Goal: Information Seeking & Learning: Learn about a topic

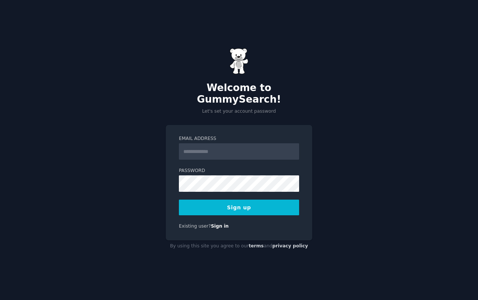
click at [202, 151] on input "Email Address" at bounding box center [239, 151] width 120 height 16
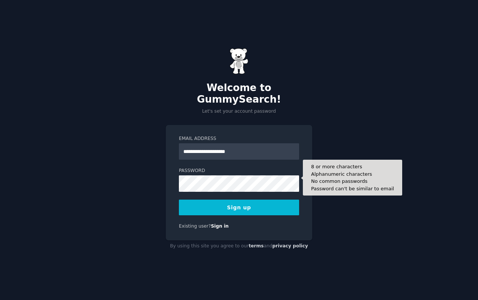
type input "**********"
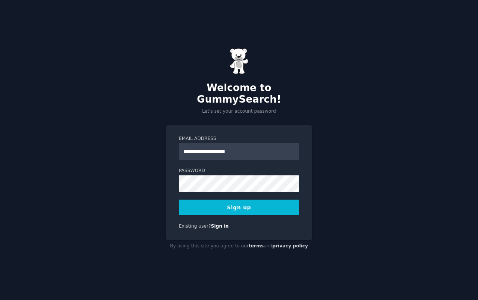
click at [202, 201] on button "Sign up" at bounding box center [239, 208] width 120 height 16
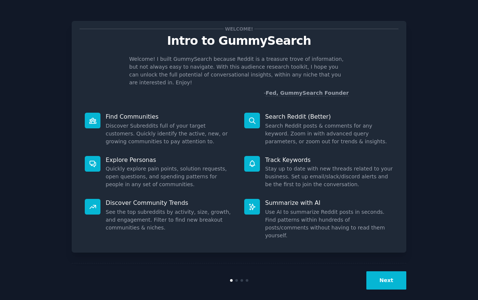
click at [391, 272] on button "Next" at bounding box center [386, 281] width 40 height 18
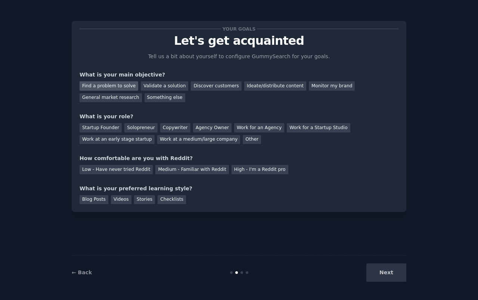
click at [124, 87] on div "Find a problem to solve" at bounding box center [109, 85] width 59 height 9
click at [220, 86] on div "Discover customers" at bounding box center [216, 85] width 50 height 9
click at [115, 88] on div "Find a problem to solve" at bounding box center [109, 85] width 59 height 9
click at [135, 127] on div "Solopreneur" at bounding box center [140, 127] width 33 height 9
click at [248, 169] on div "High - I'm a Reddit pro" at bounding box center [260, 169] width 57 height 9
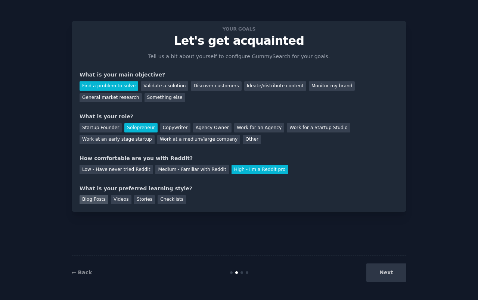
click at [95, 202] on div "Blog Posts" at bounding box center [94, 199] width 29 height 9
click at [114, 199] on div "Videos" at bounding box center [121, 199] width 21 height 9
click at [102, 199] on div "Blog Posts" at bounding box center [94, 199] width 29 height 9
click at [378, 278] on button "Next" at bounding box center [386, 273] width 40 height 18
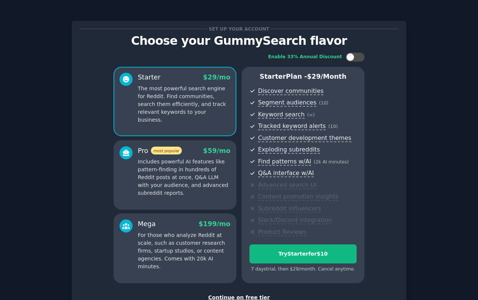
scroll to position [54, 0]
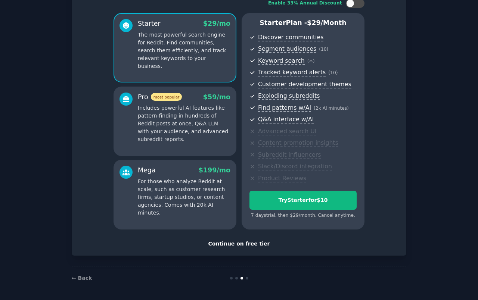
click at [249, 245] on div "Continue on free tier" at bounding box center [239, 244] width 319 height 8
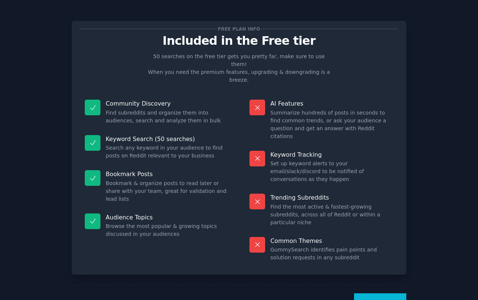
click at [387, 294] on button "Let's Go!" at bounding box center [380, 303] width 52 height 18
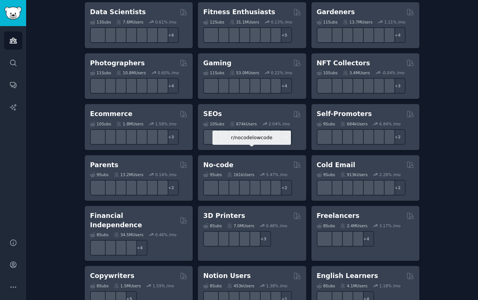
scroll to position [295, 0]
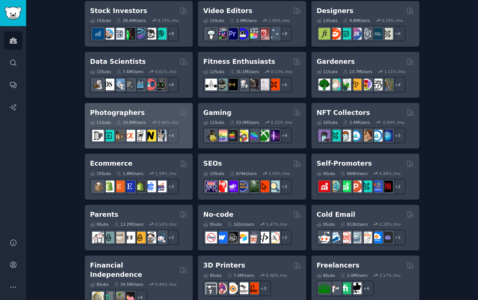
click at [114, 112] on h2 "Photographers" at bounding box center [117, 112] width 55 height 9
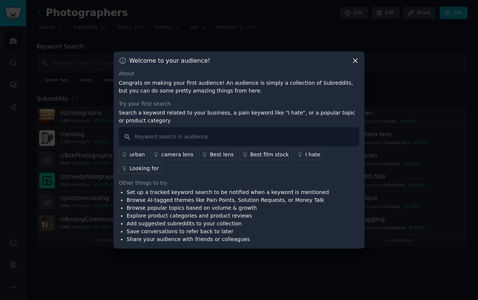
click at [159, 165] on div "Looking for" at bounding box center [144, 169] width 29 height 8
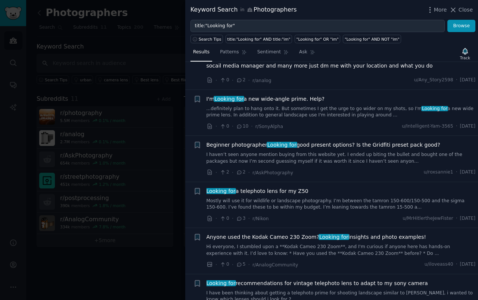
scroll to position [988, 0]
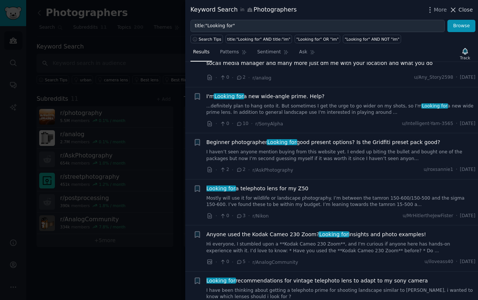
click at [460, 8] on span "Close" at bounding box center [466, 10] width 14 height 8
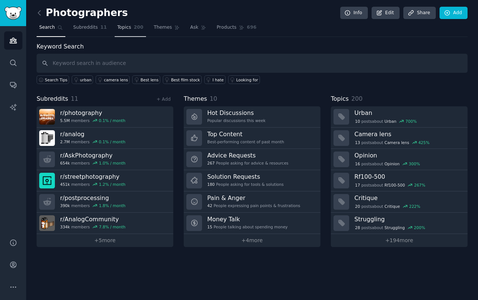
click at [121, 24] on span "Topics" at bounding box center [124, 27] width 14 height 7
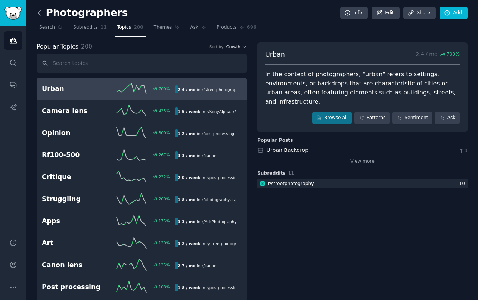
click at [39, 16] on icon at bounding box center [39, 13] width 8 height 8
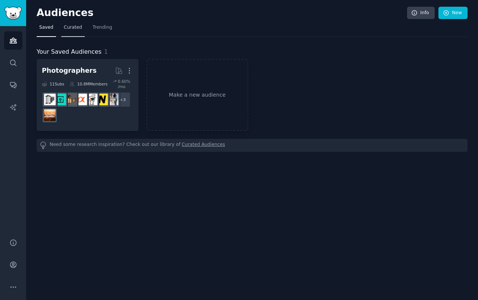
click at [68, 31] on link "Curated" at bounding box center [73, 29] width 24 height 15
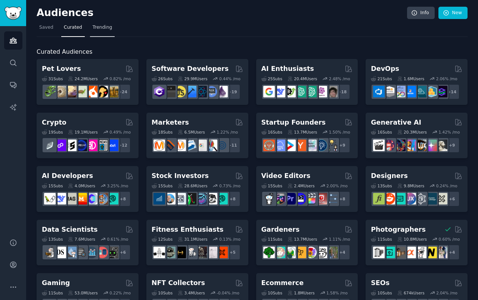
click at [101, 33] on link "Trending" at bounding box center [102, 29] width 25 height 15
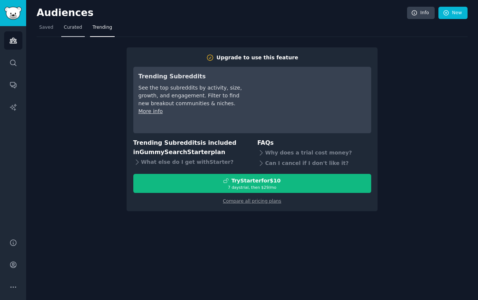
click at [77, 30] on span "Curated" at bounding box center [73, 27] width 18 height 7
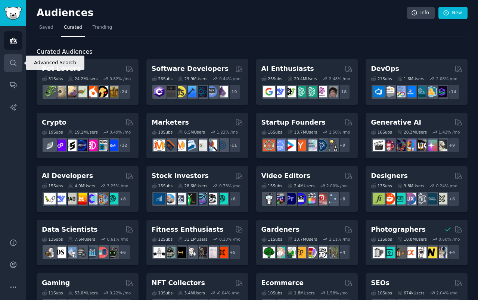
click at [17, 68] on link "Search" at bounding box center [13, 63] width 18 height 18
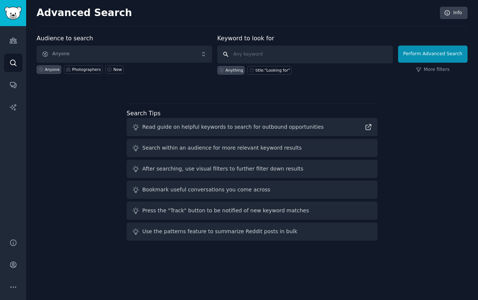
click at [265, 52] on input "text" at bounding box center [305, 55] width 176 height 18
click at [252, 53] on input "text" at bounding box center [305, 55] width 176 height 18
type input "I hate"
click at [421, 71] on icon at bounding box center [418, 69] width 5 height 5
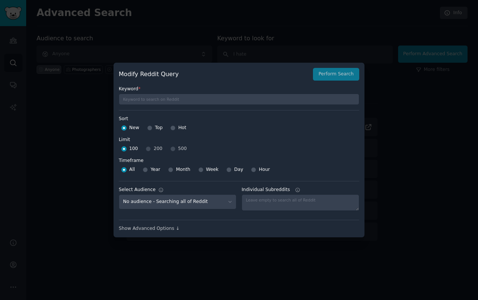
click at [157, 169] on span "Year" at bounding box center [156, 170] width 10 height 7
click at [148, 169] on input "Year" at bounding box center [145, 169] width 5 height 5
radio input "true"
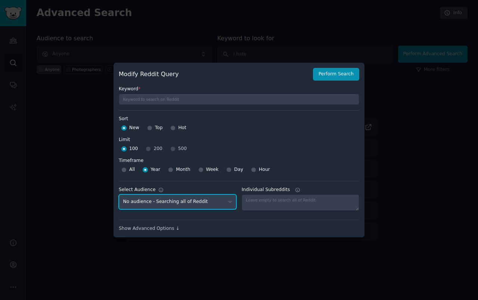
click at [180, 204] on select "No audience - Searching all of Reddit Photographers - 11 Subreddits" at bounding box center [178, 202] width 118 height 15
click at [418, 120] on div at bounding box center [239, 150] width 478 height 300
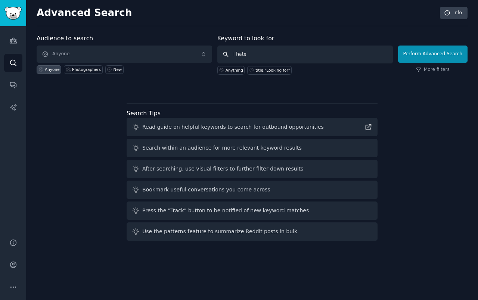
click at [296, 50] on input "I hate" at bounding box center [305, 55] width 176 height 18
click at [292, 51] on input "I hate" at bounding box center [305, 55] width 176 height 18
click at [276, 71] on div "title:"Looking for"" at bounding box center [272, 70] width 34 height 5
click at [299, 58] on input "title:"Looking for"" at bounding box center [305, 55] width 176 height 18
type input "title:"Looking for""
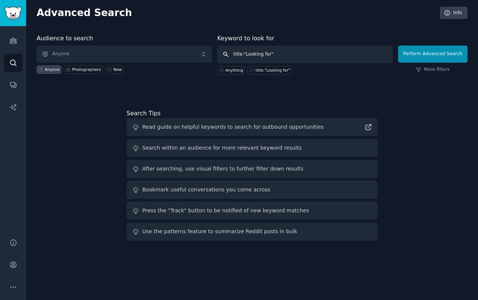
drag, startPoint x: 314, startPoint y: 55, endPoint x: 228, endPoint y: 55, distance: 85.9
click at [228, 55] on input "title:"Looking for"" at bounding box center [305, 55] width 176 height 18
click at [272, 72] on div "title:"Looking for"" at bounding box center [272, 70] width 34 height 5
drag, startPoint x: 311, startPoint y: 46, endPoint x: 210, endPoint y: 45, distance: 101.6
click at [210, 45] on form "Audience to search Anyone Anyone Photographers New Keyword to look for title:"L…" at bounding box center [252, 54] width 431 height 41
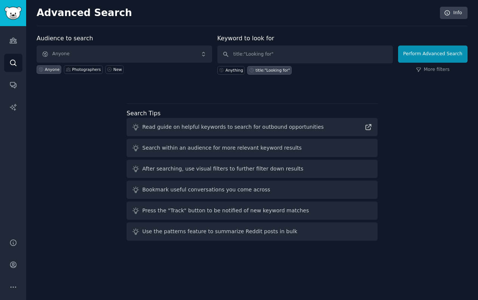
click at [288, 123] on div "Read guide on helpful keywords to search for outbound opportunities" at bounding box center [233, 127] width 182 height 8
click at [368, 128] on icon at bounding box center [369, 127] width 8 height 8
drag, startPoint x: 287, startPoint y: 54, endPoint x: 241, endPoint y: 55, distance: 46.7
click at [241, 55] on input "title:"Looking for"" at bounding box center [305, 55] width 176 height 18
click at [248, 55] on input "title:"Looking for"" at bounding box center [305, 55] width 176 height 18
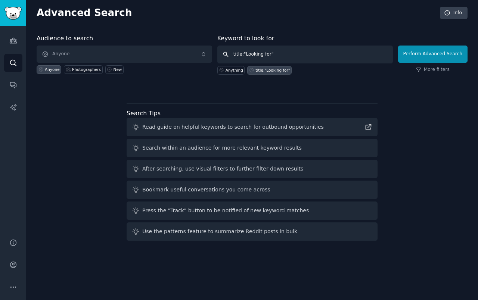
click at [248, 55] on input "title:"Looking for"" at bounding box center [305, 55] width 176 height 18
drag, startPoint x: 271, startPoint y: 55, endPoint x: 247, endPoint y: 55, distance: 23.9
click at [247, 55] on input "title:"Looking for"" at bounding box center [305, 55] width 176 height 18
type input "title:"I hate""
click at [426, 56] on button "Perform Advanced Search" at bounding box center [432, 54] width 69 height 17
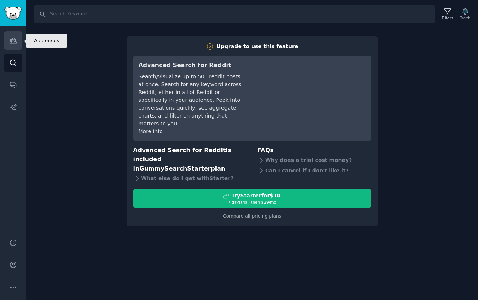
click at [15, 44] on link "Audiences" at bounding box center [13, 40] width 18 height 18
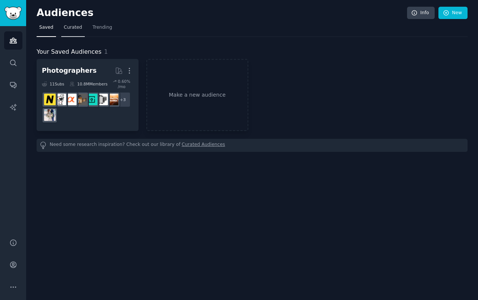
click at [75, 31] on link "Curated" at bounding box center [73, 29] width 24 height 15
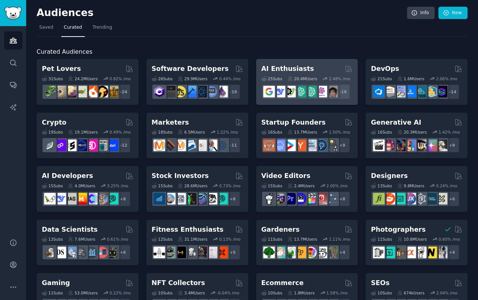
click at [283, 62] on div "AI Enthusiasts 25 Sub s 20.4M Users 2.48 % /mo + 18" at bounding box center [307, 82] width 102 height 46
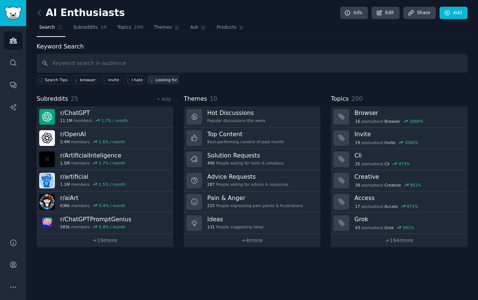
click at [159, 80] on div "Looking for" at bounding box center [166, 79] width 22 height 5
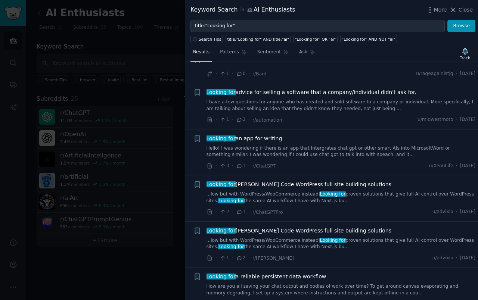
scroll to position [92, 0]
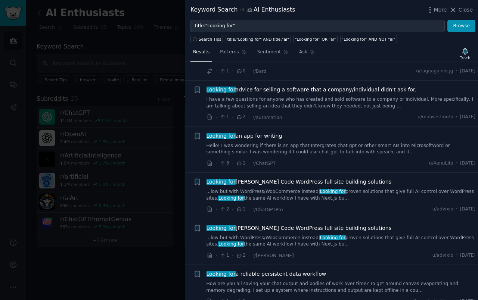
click at [309, 180] on span "Looking for [PERSON_NAME] Code WordPress full site building solutions" at bounding box center [299, 182] width 185 height 8
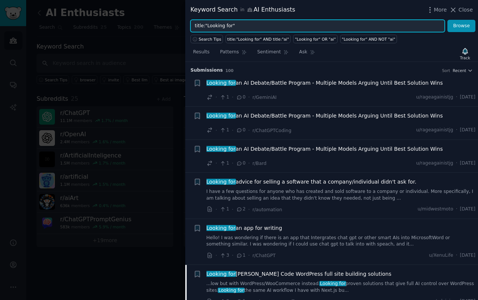
drag, startPoint x: 206, startPoint y: 27, endPoint x: 230, endPoint y: 29, distance: 23.6
click at [230, 29] on input "title:"Looking for"" at bounding box center [317, 26] width 254 height 13
drag, startPoint x: 250, startPoint y: 27, endPoint x: 177, endPoint y: 27, distance: 73.2
click at [177, 27] on div "Keyword Search in AI Enthusiasts More Close title:"Looking for" Browse Search T…" at bounding box center [239, 150] width 478 height 300
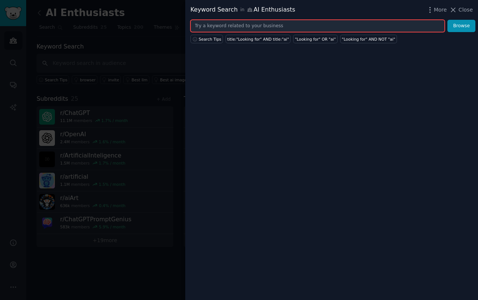
click at [243, 24] on input "text" at bounding box center [317, 26] width 254 height 13
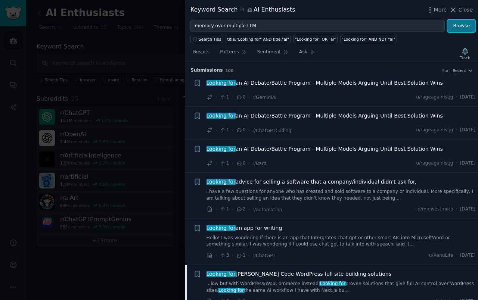
click at [468, 24] on button "Browse" at bounding box center [461, 26] width 28 height 13
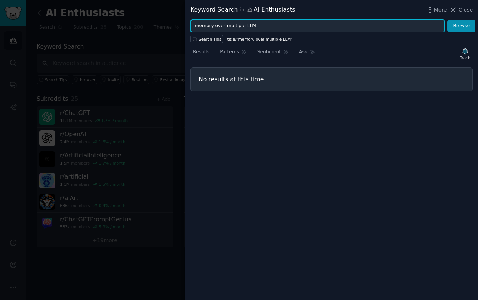
drag, startPoint x: 214, startPoint y: 25, endPoint x: 254, endPoint y: 24, distance: 40.0
click at [254, 24] on input "memory over multiple LLM" at bounding box center [317, 26] width 254 height 13
type input "memory"
click at [447, 20] on button "Browse" at bounding box center [461, 26] width 28 height 13
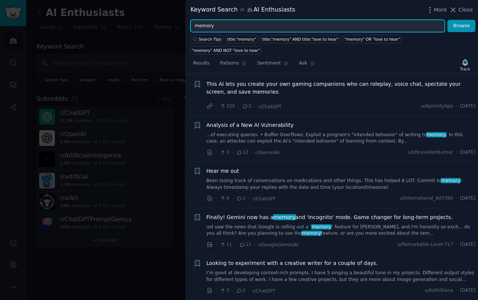
scroll to position [149, 0]
